Goal: Task Accomplishment & Management: Manage account settings

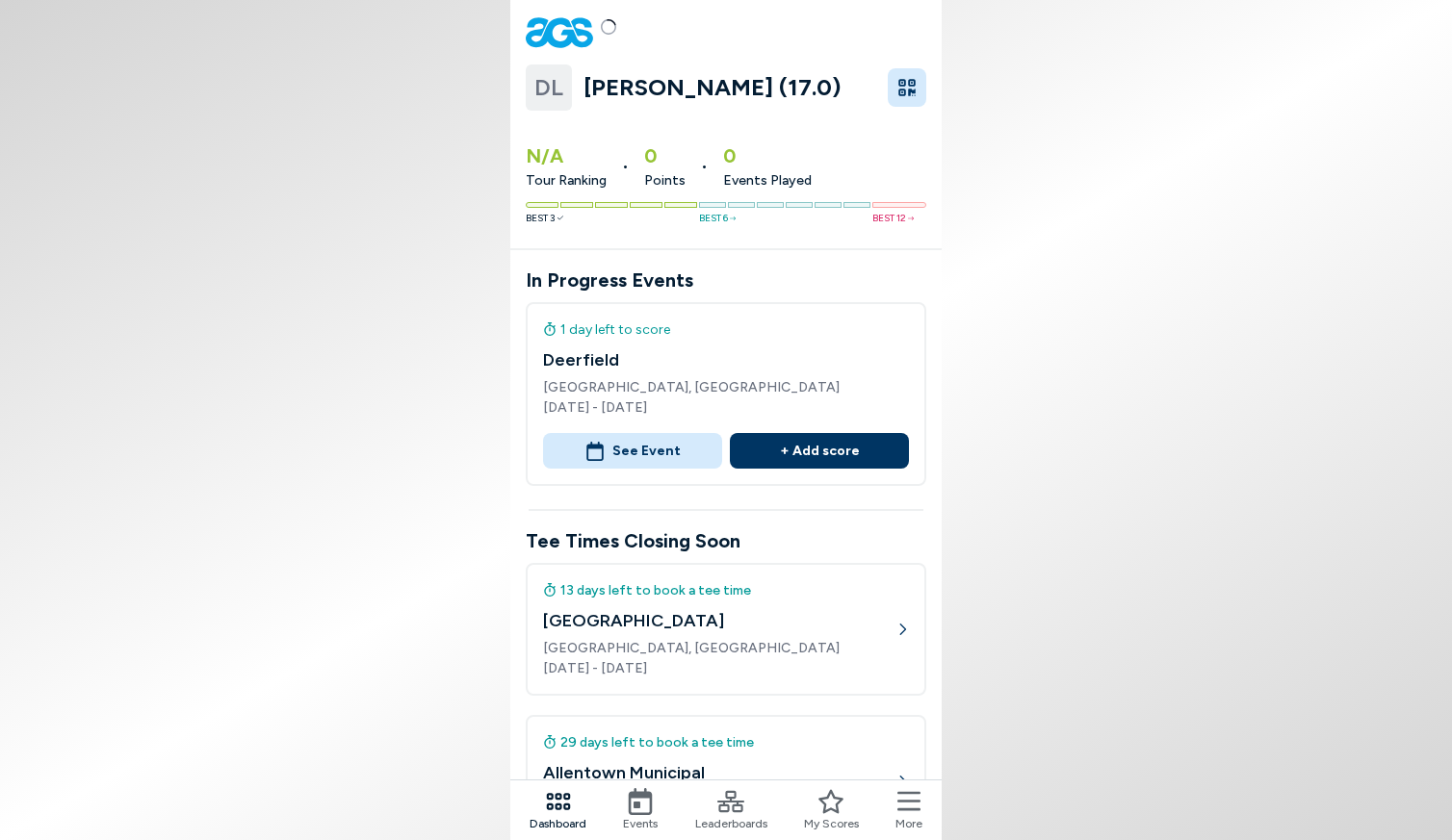
click at [730, 609] on h4 "[GEOGRAPHIC_DATA]" at bounding box center [720, 621] width 353 height 26
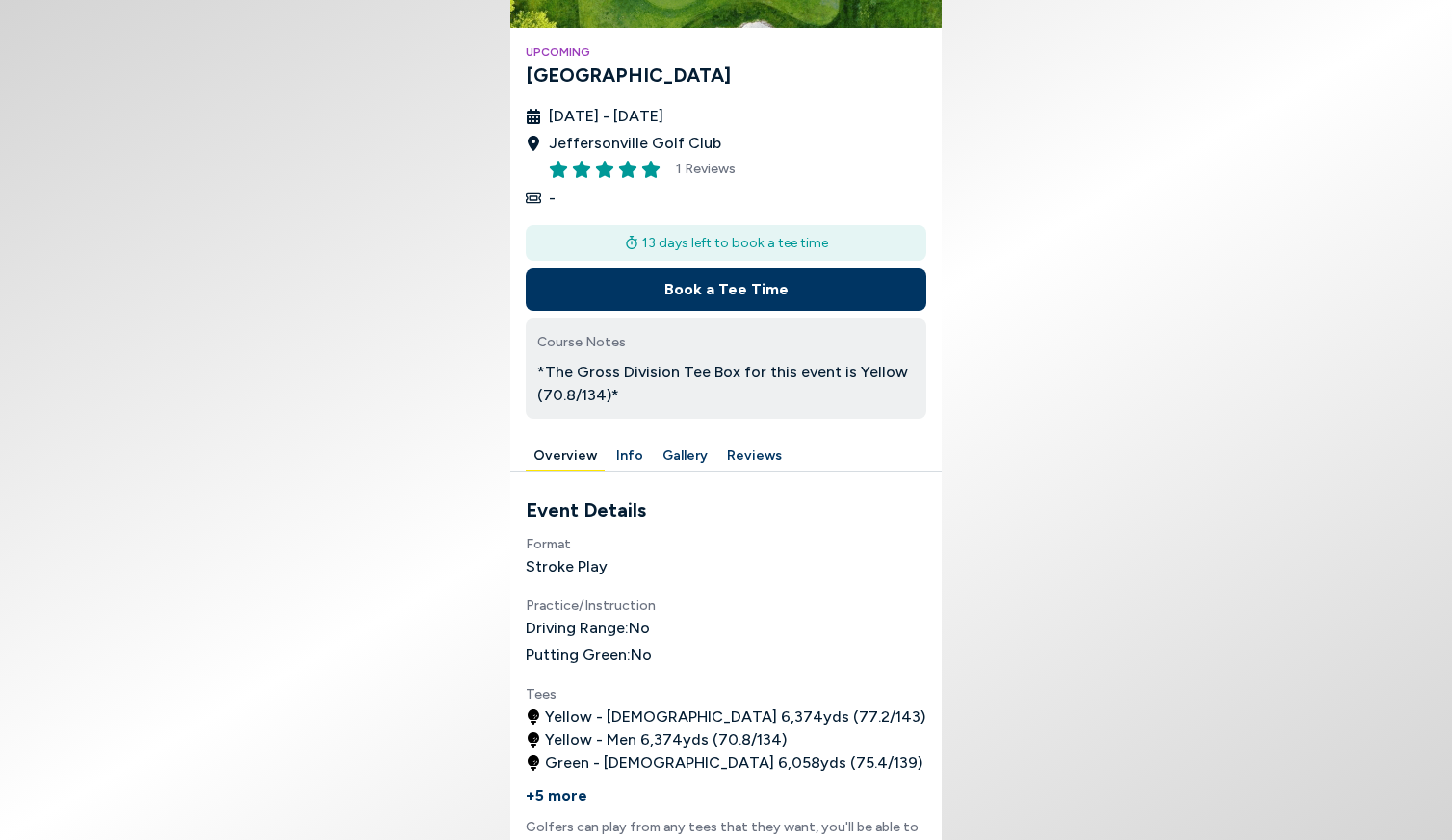
scroll to position [245, 0]
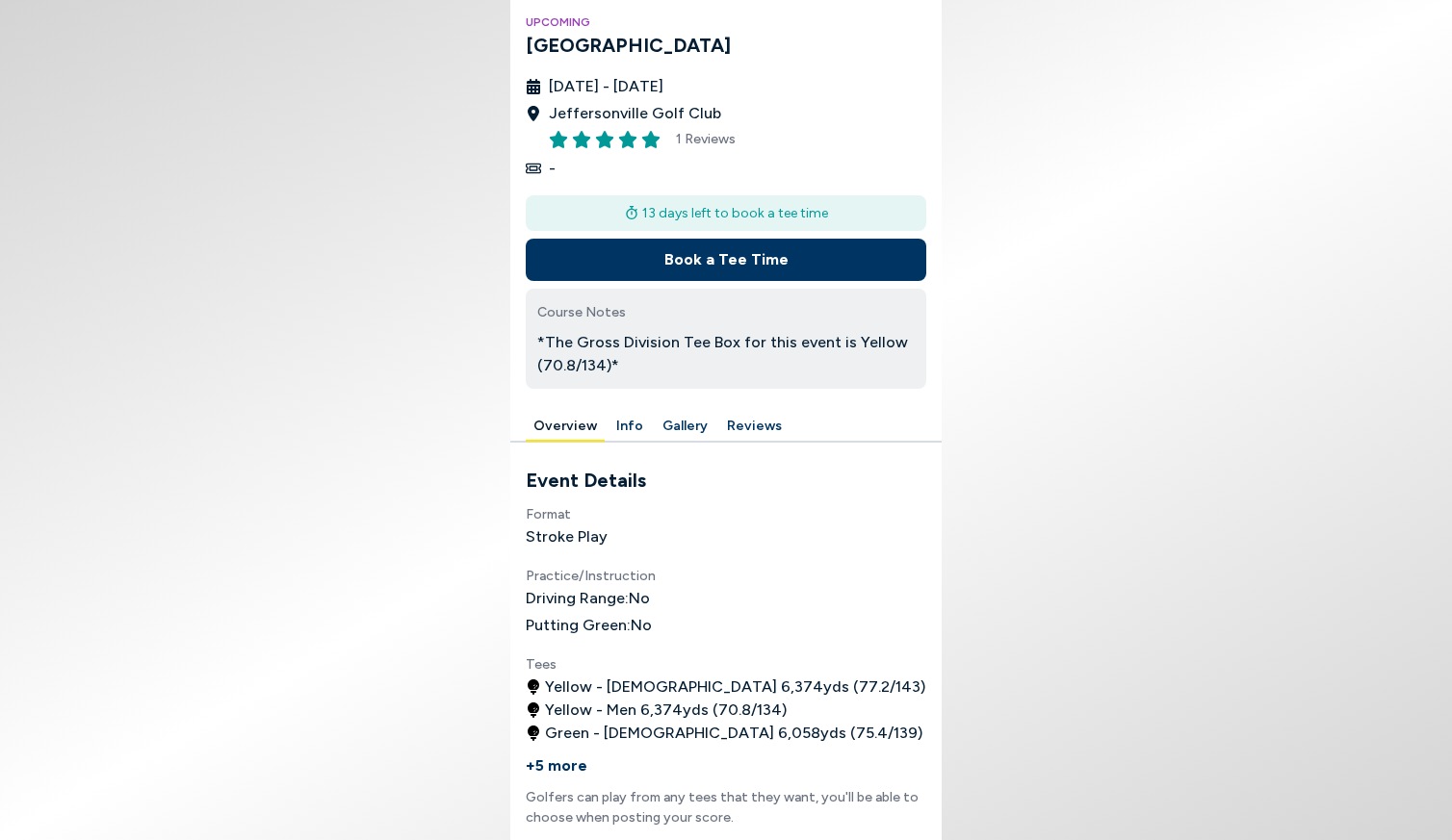
click at [717, 262] on button "Book a Tee Time" at bounding box center [726, 260] width 400 height 43
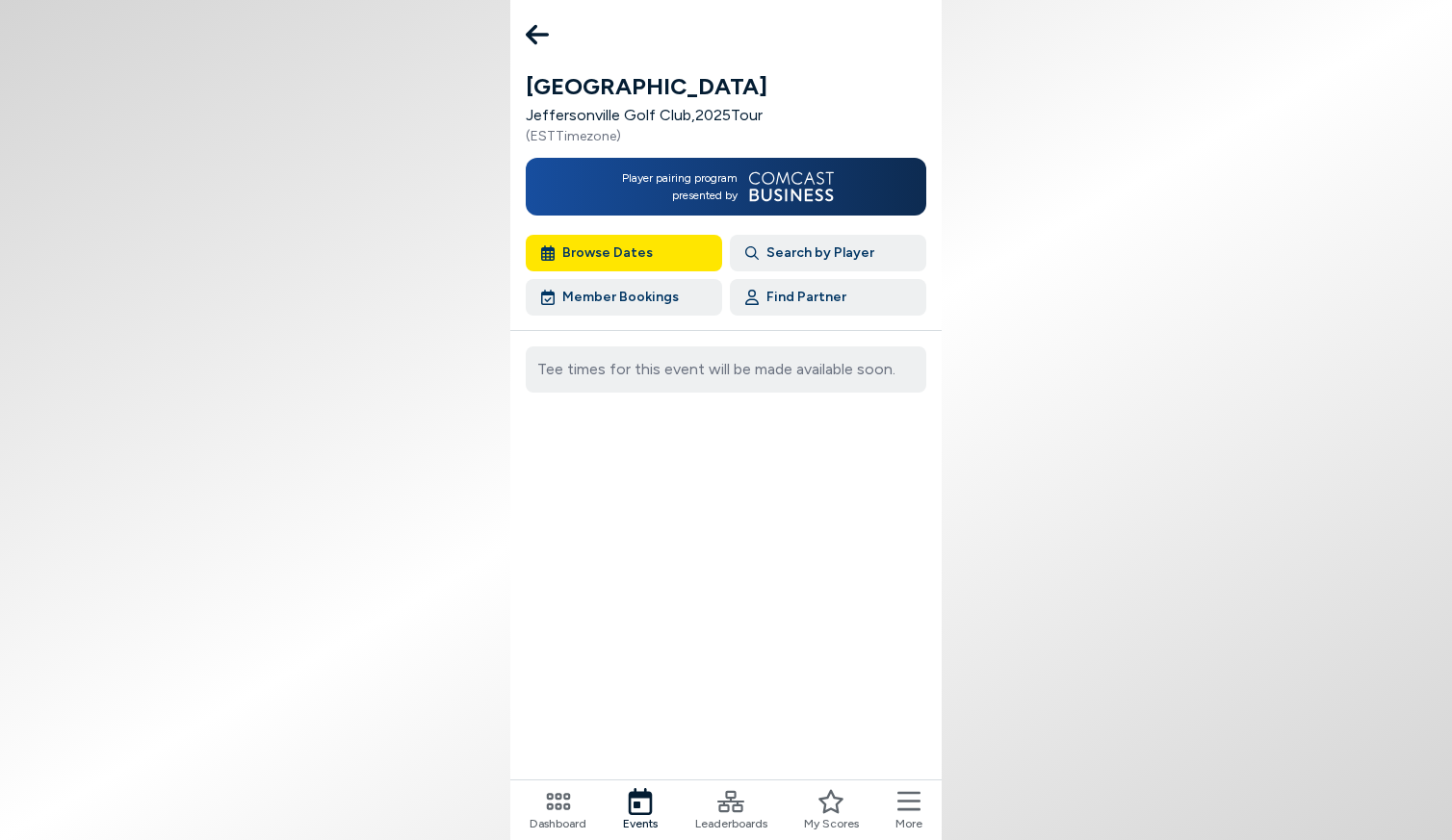
click at [901, 816] on span "More" at bounding box center [909, 823] width 27 height 17
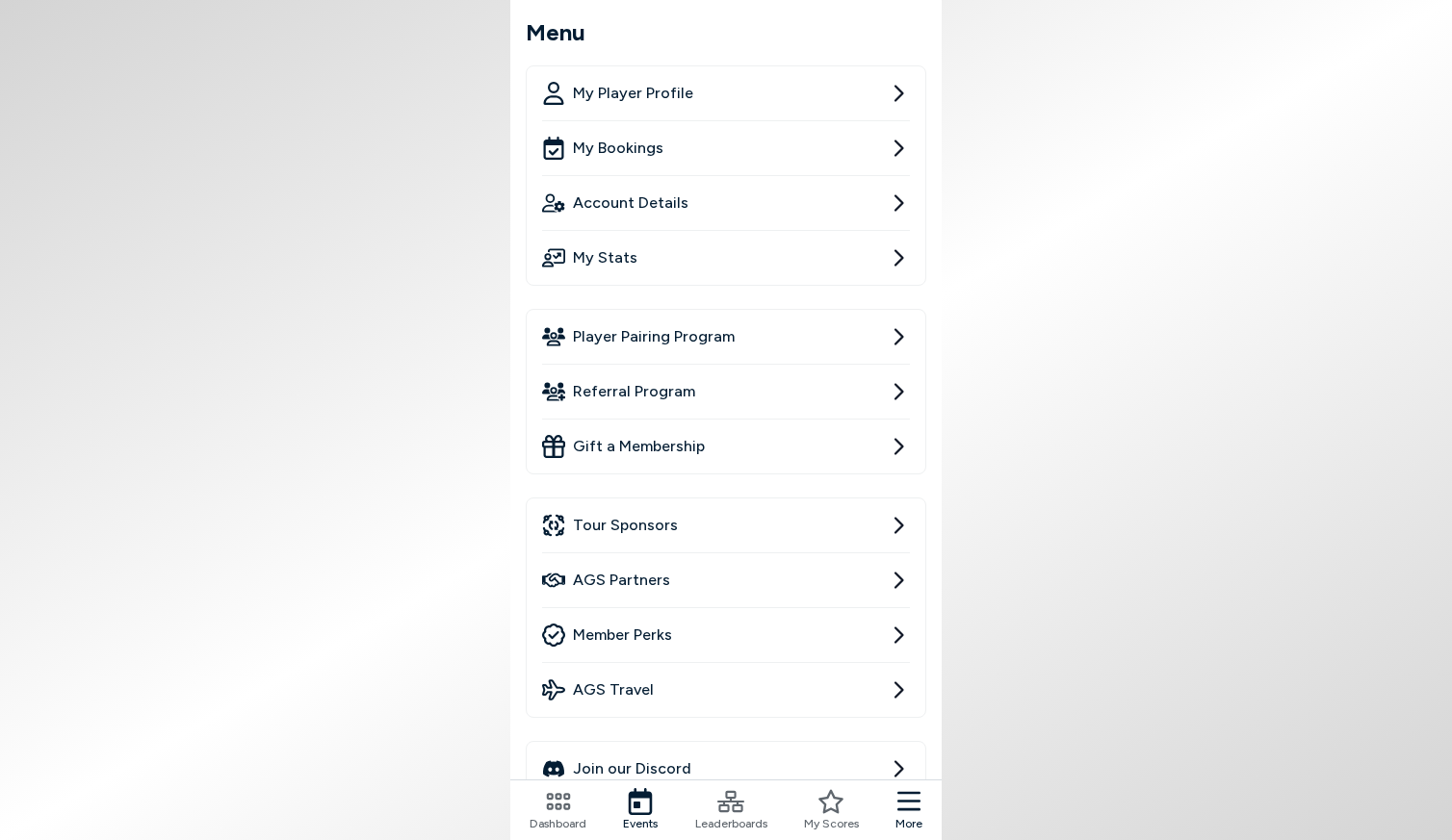
click at [638, 205] on span "Account Details" at bounding box center [630, 202] width 116 height 23
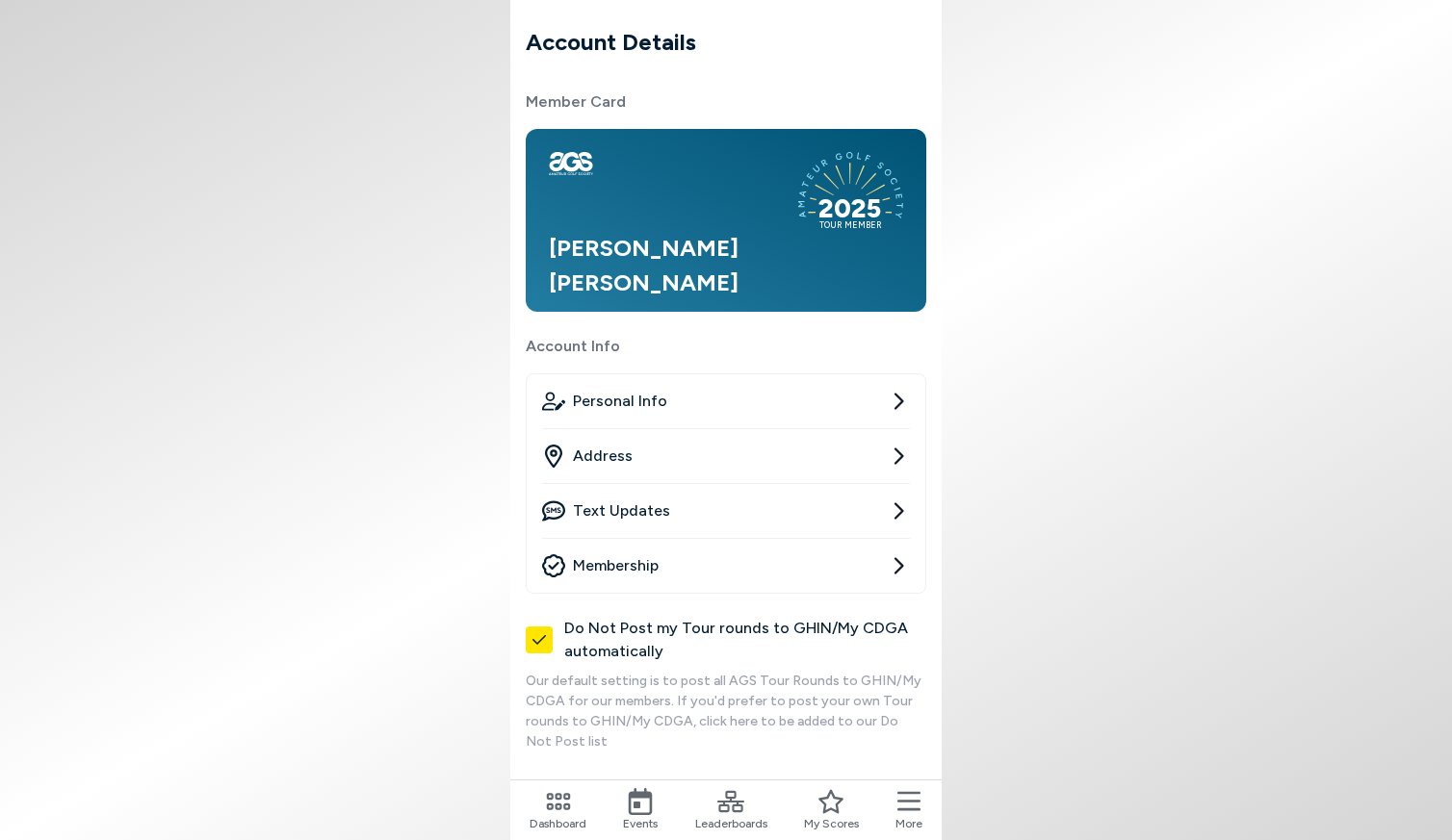
scroll to position [21, 0]
click at [660, 555] on link "Membership" at bounding box center [726, 566] width 368 height 53
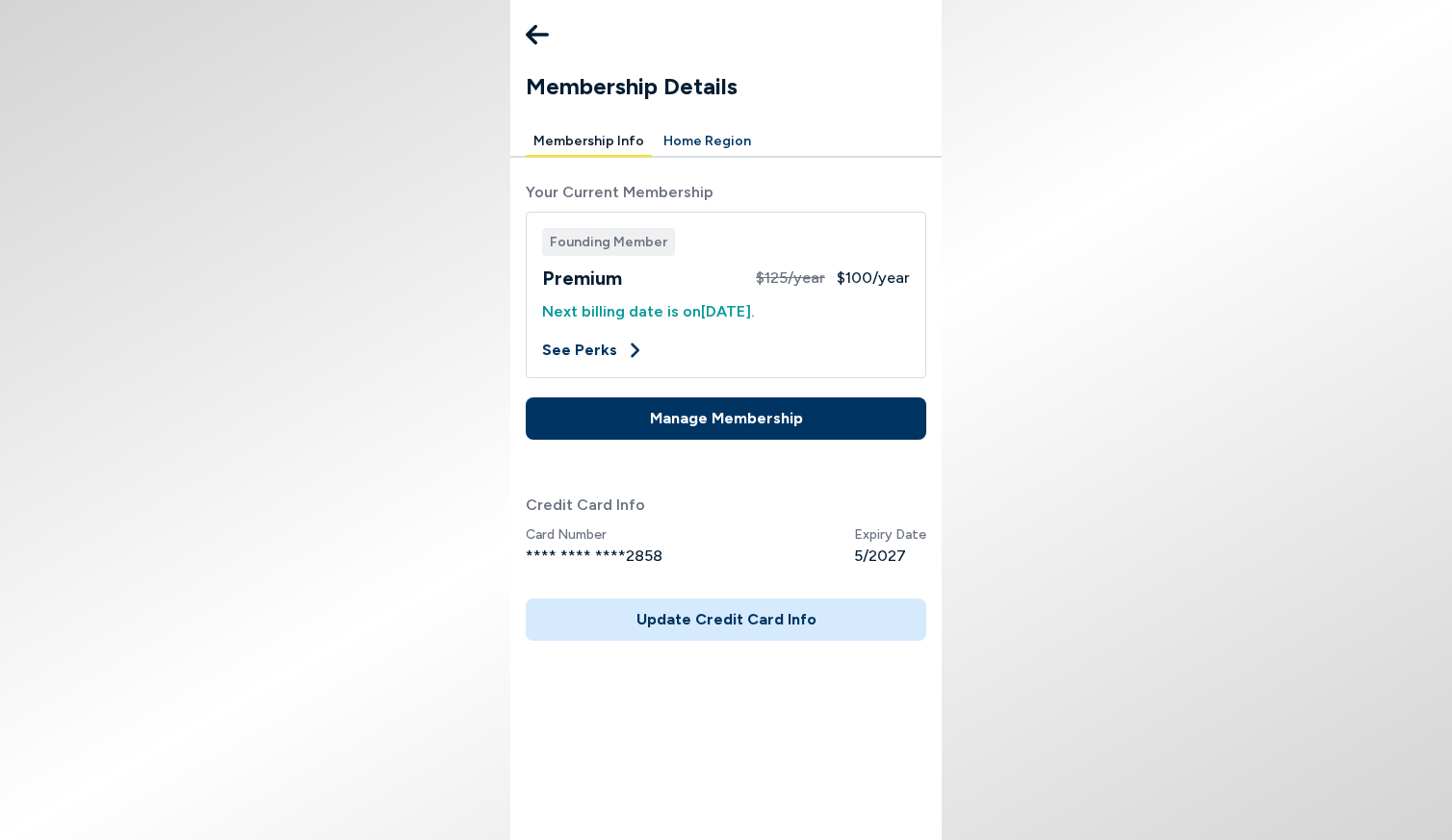
click at [749, 417] on button "Manage Membership" at bounding box center [726, 418] width 400 height 43
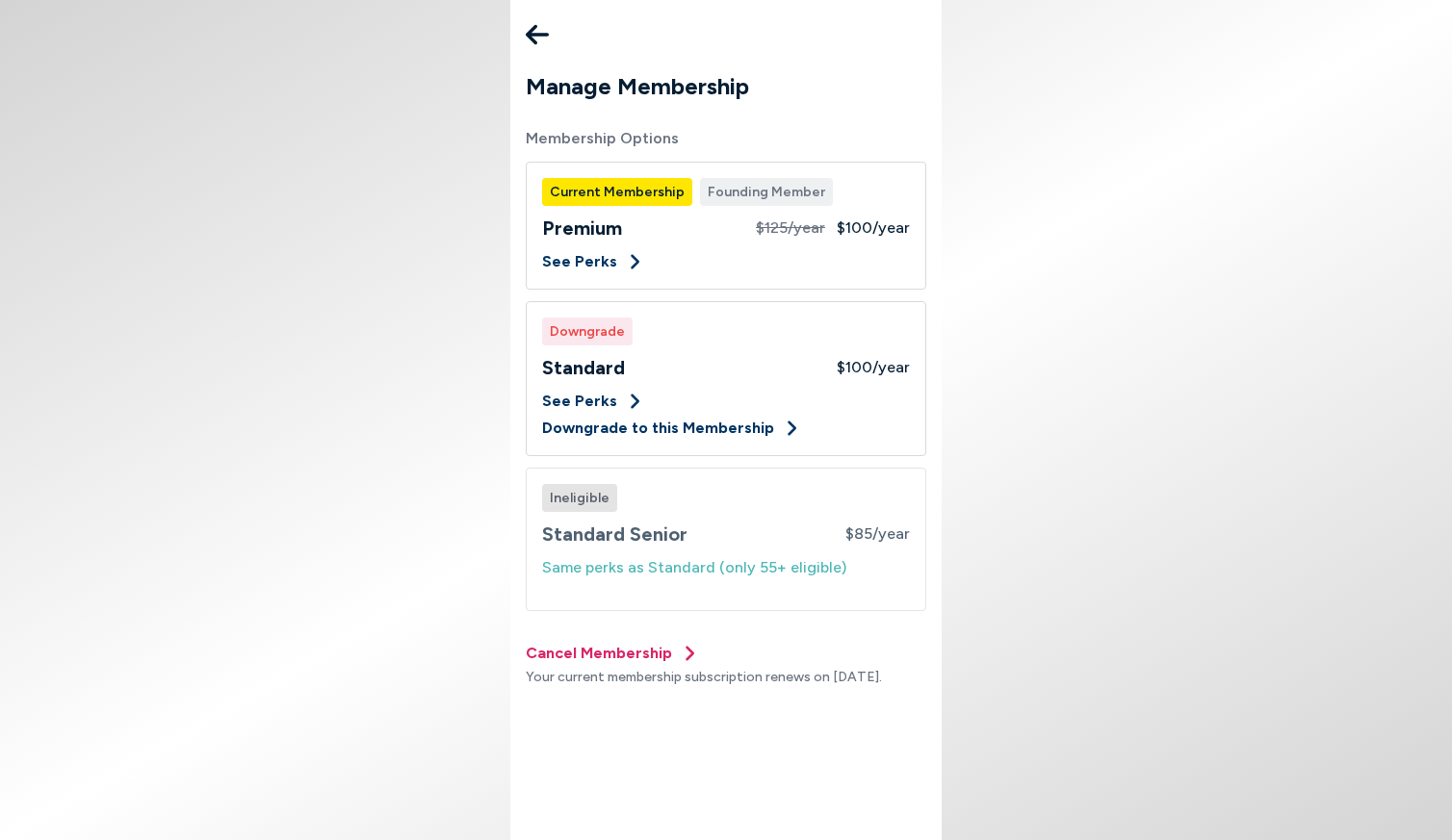
click at [587, 658] on button "Cancel Membership" at bounding box center [612, 653] width 173 height 23
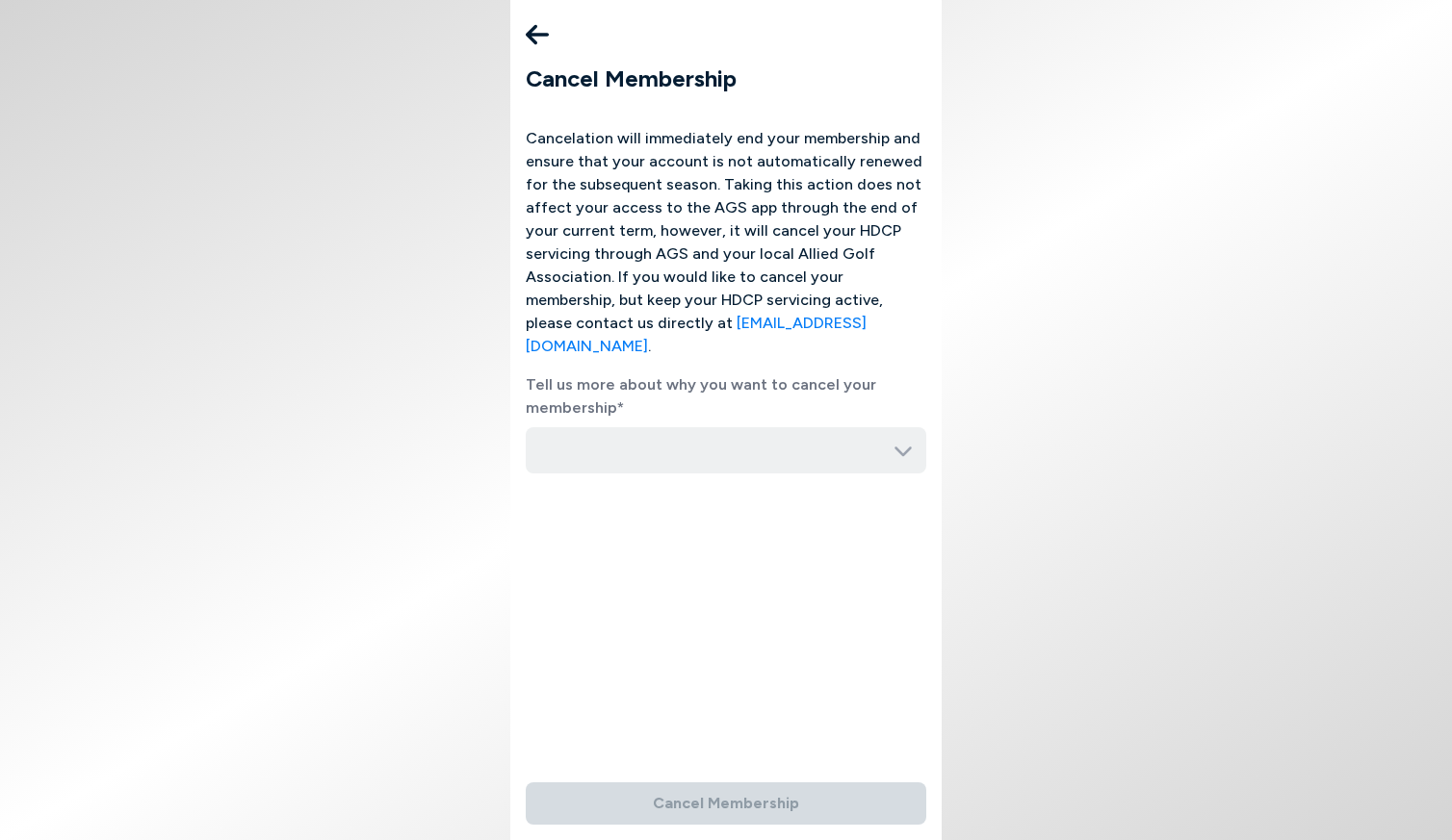
click at [897, 441] on icon at bounding box center [903, 450] width 19 height 19
click at [887, 433] on input "button" at bounding box center [726, 450] width 400 height 47
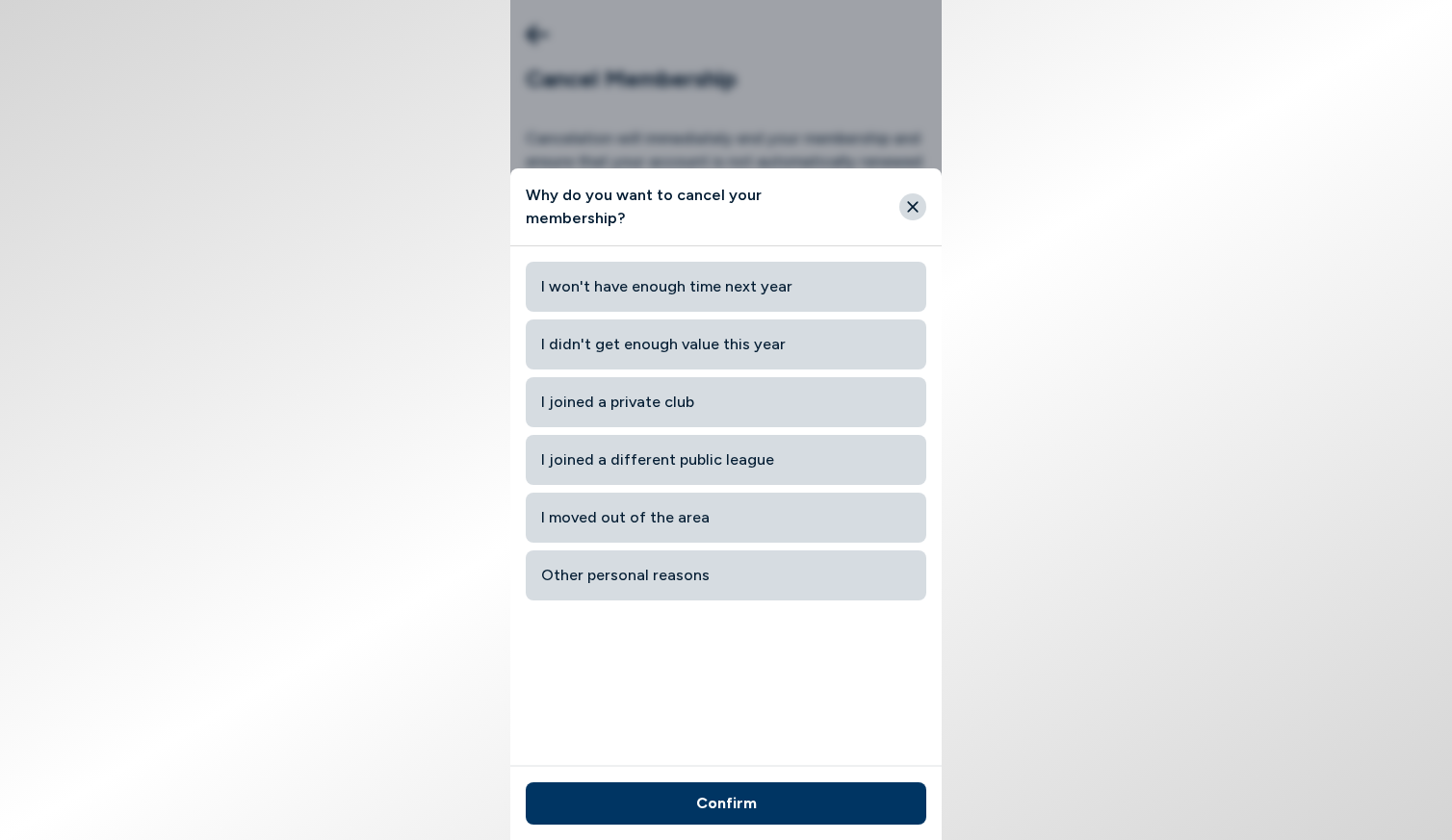
click at [910, 201] on icon "Close" at bounding box center [912, 206] width 17 height 17
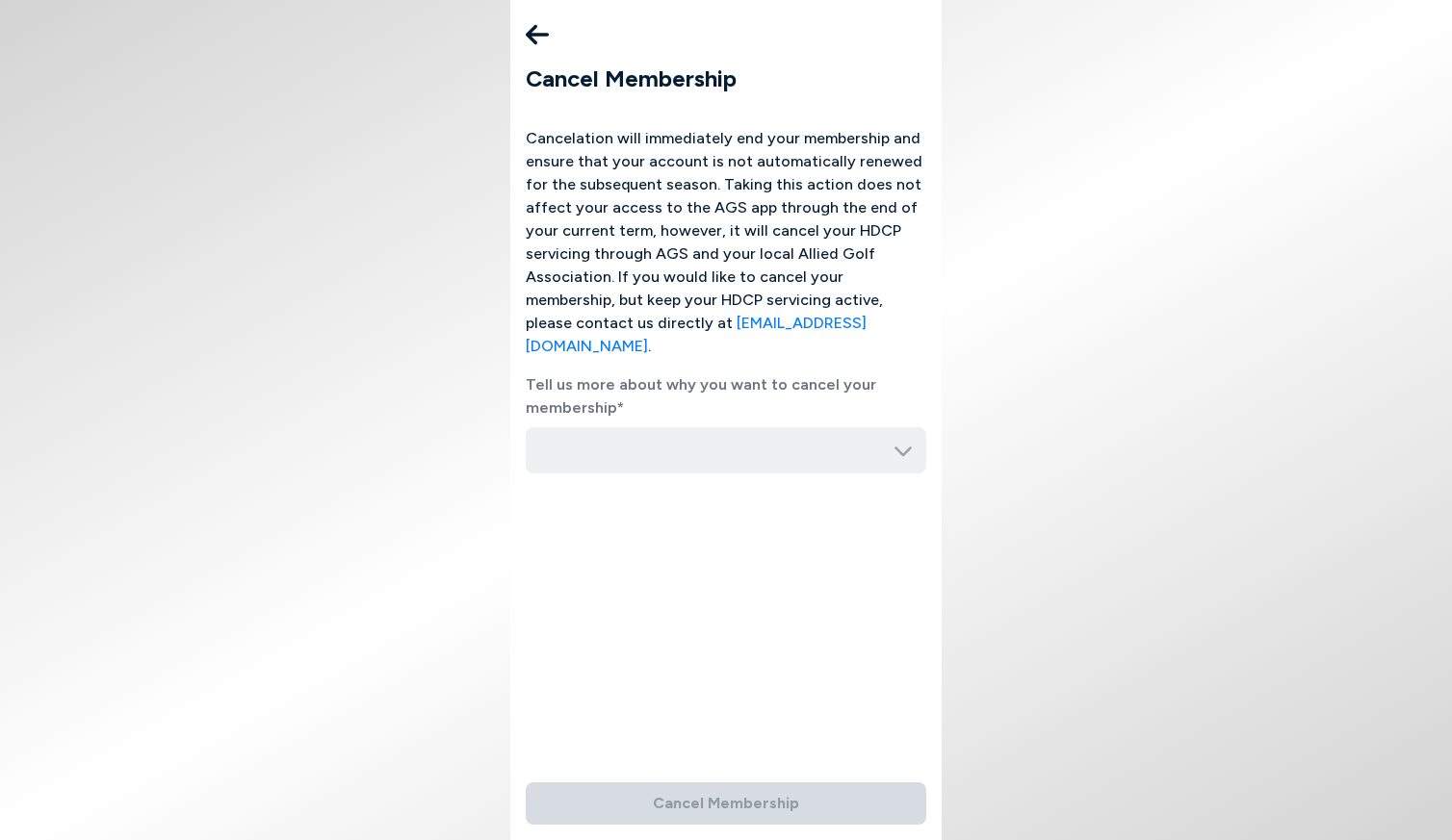
click at [538, 29] on icon at bounding box center [536, 35] width 23 height 39
